Goal: Task Accomplishment & Management: Manage account settings

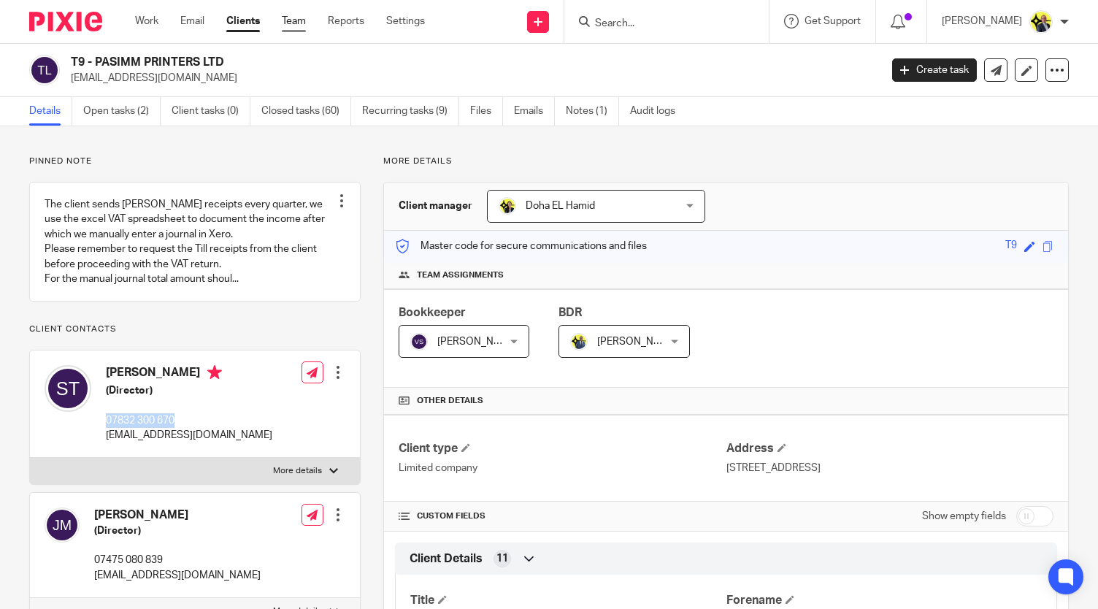
click at [298, 21] on link "Team" at bounding box center [294, 21] width 24 height 15
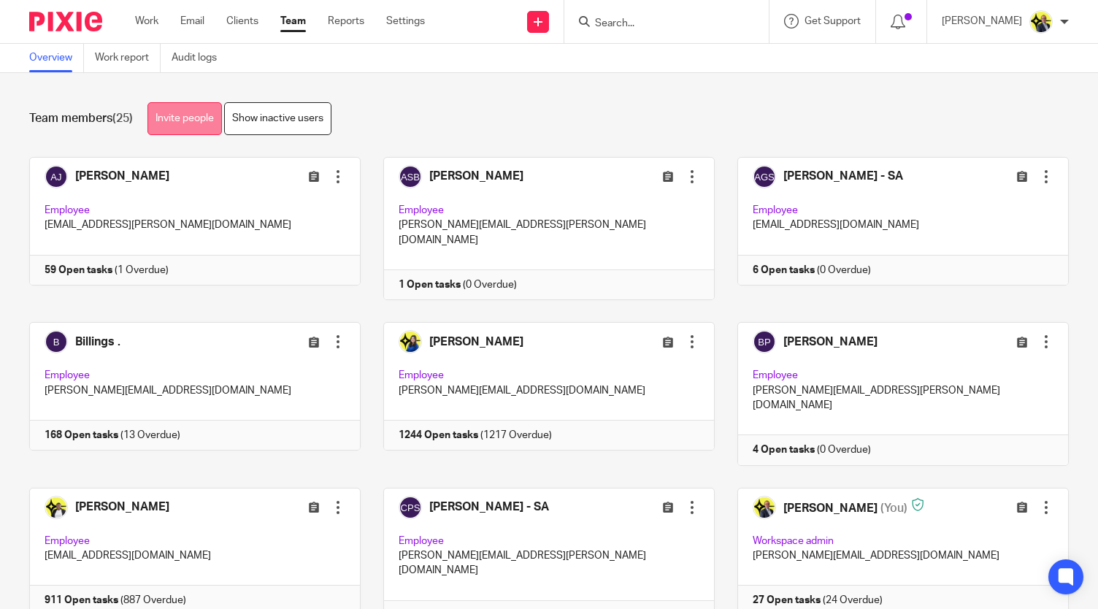
click at [188, 119] on link "Invite people" at bounding box center [184, 118] width 74 height 33
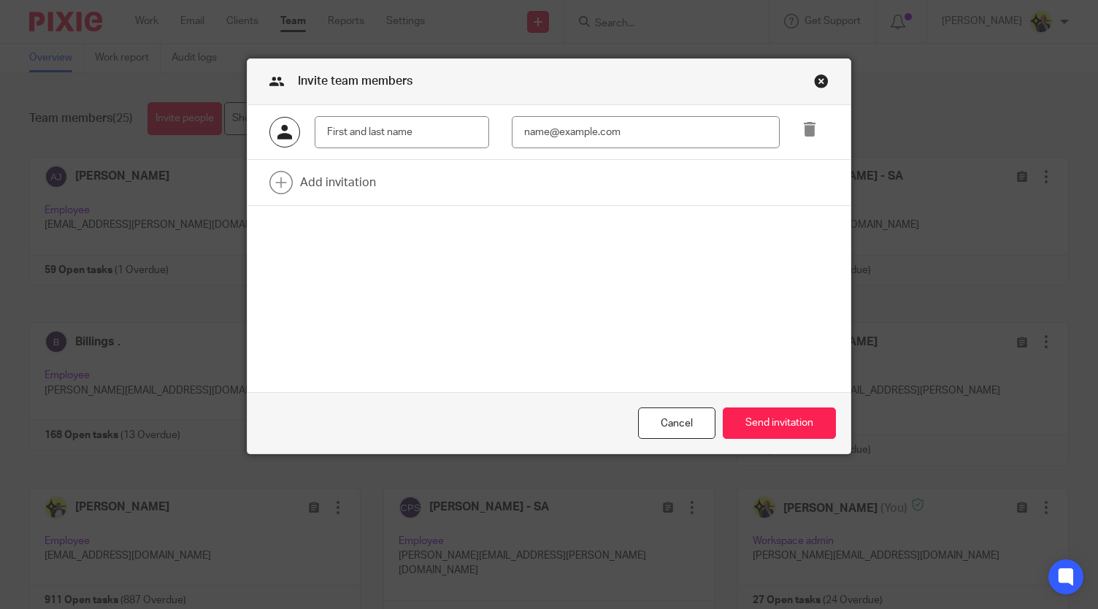
click at [377, 131] on input "text" at bounding box center [402, 132] width 174 height 33
type input "[PERSON_NAME]"
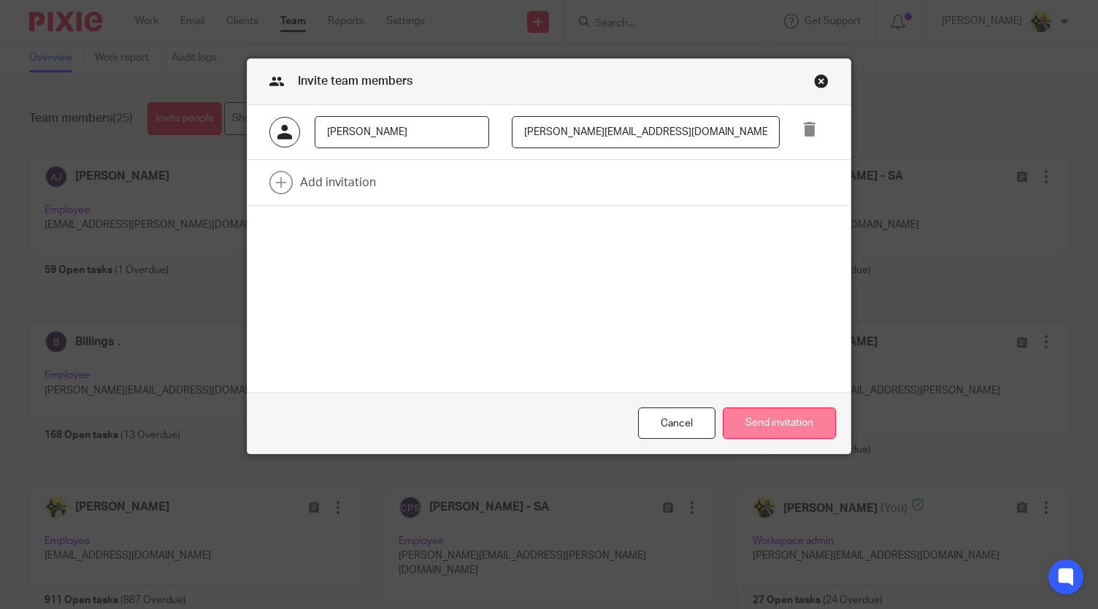
type input "[PERSON_NAME][EMAIL_ADDRESS][DOMAIN_NAME]"
click at [752, 422] on button "Send invitation" at bounding box center [779, 422] width 113 height 31
